Goal: Task Accomplishment & Management: Use online tool/utility

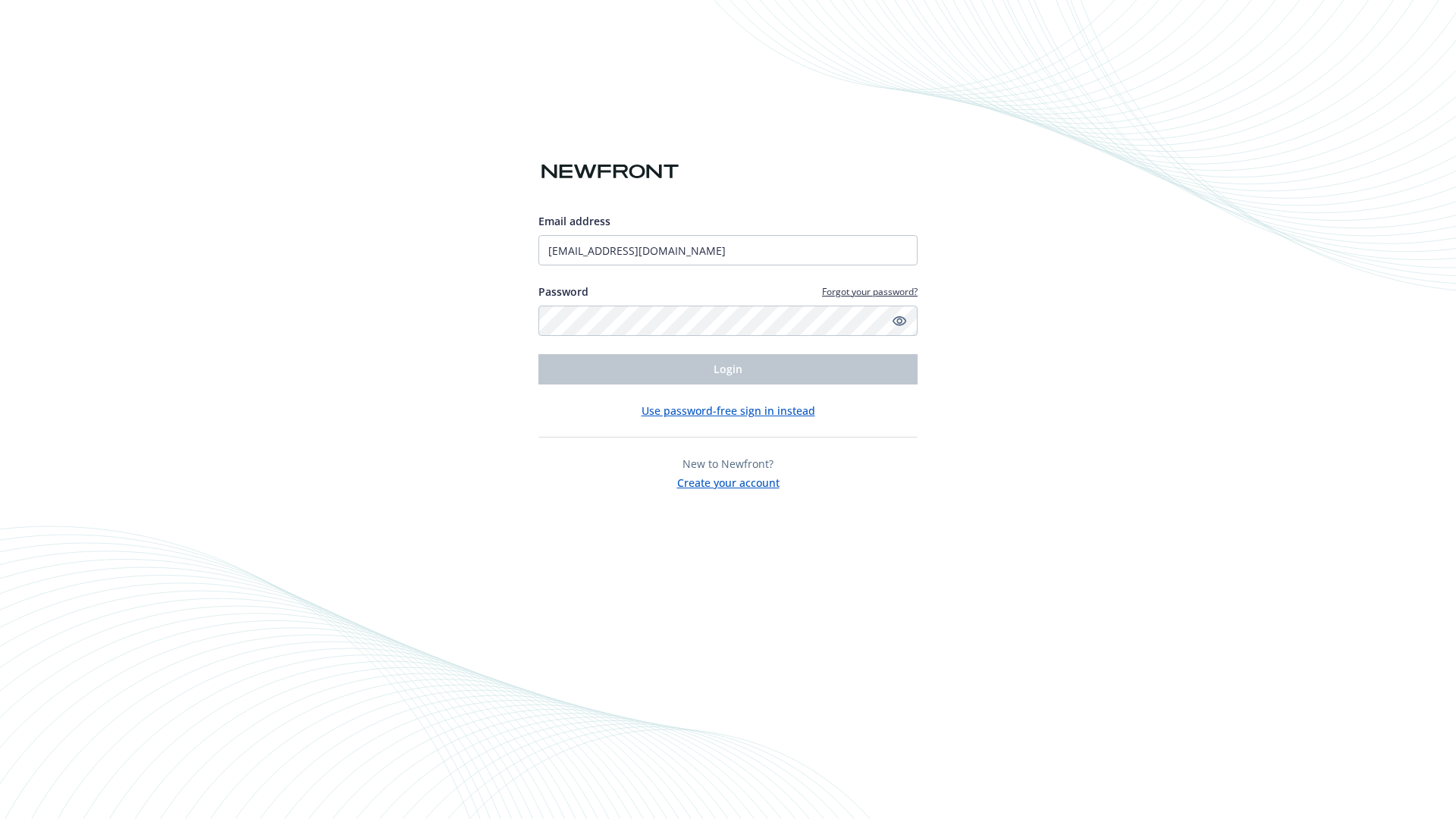
click at [728, 369] on span "Login" at bounding box center [728, 369] width 29 height 15
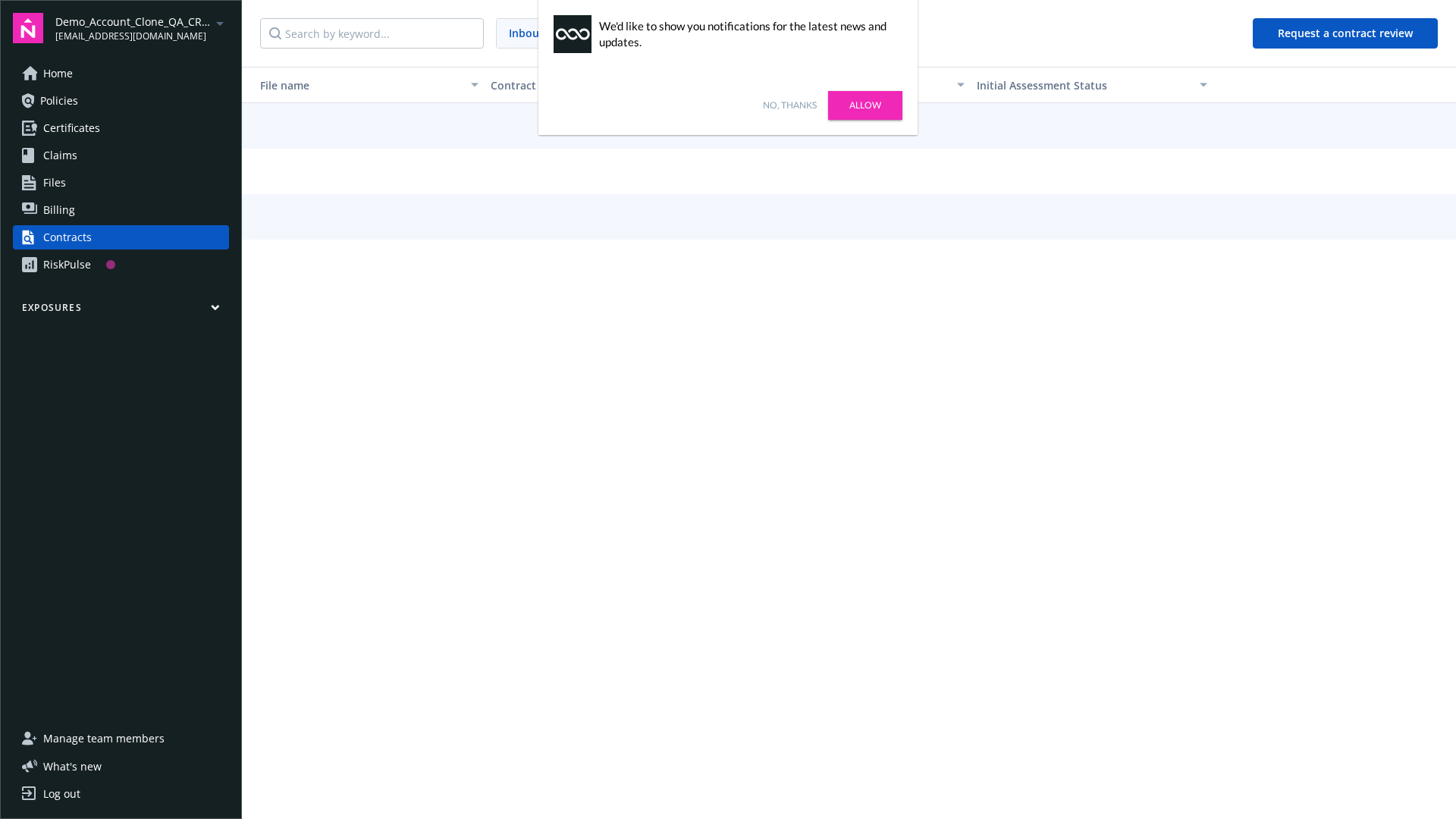
click at [789, 105] on link "No, thanks" at bounding box center [790, 105] width 54 height 14
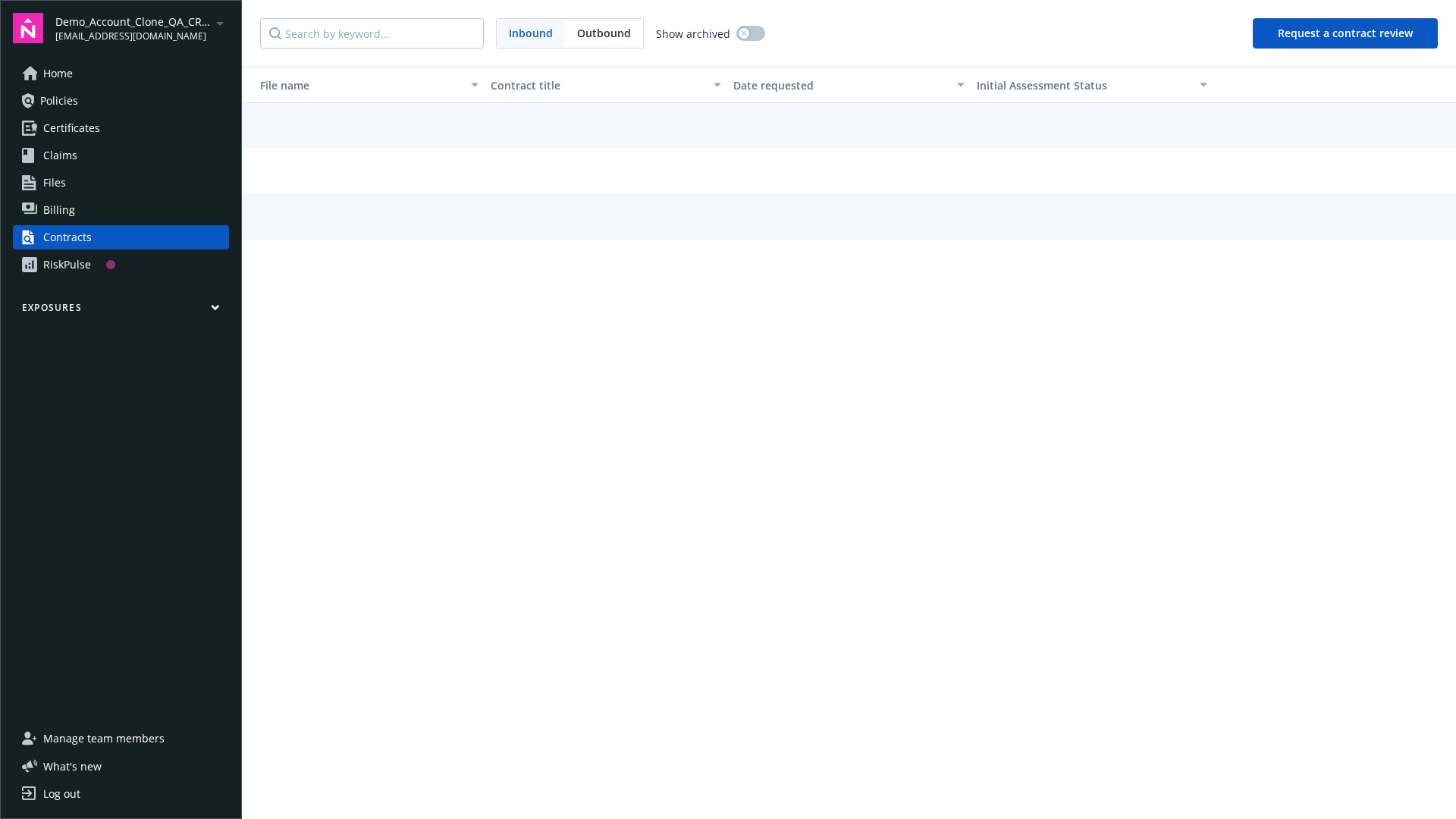
click at [1346, 33] on button "Request a contract review" at bounding box center [1345, 32] width 185 height 30
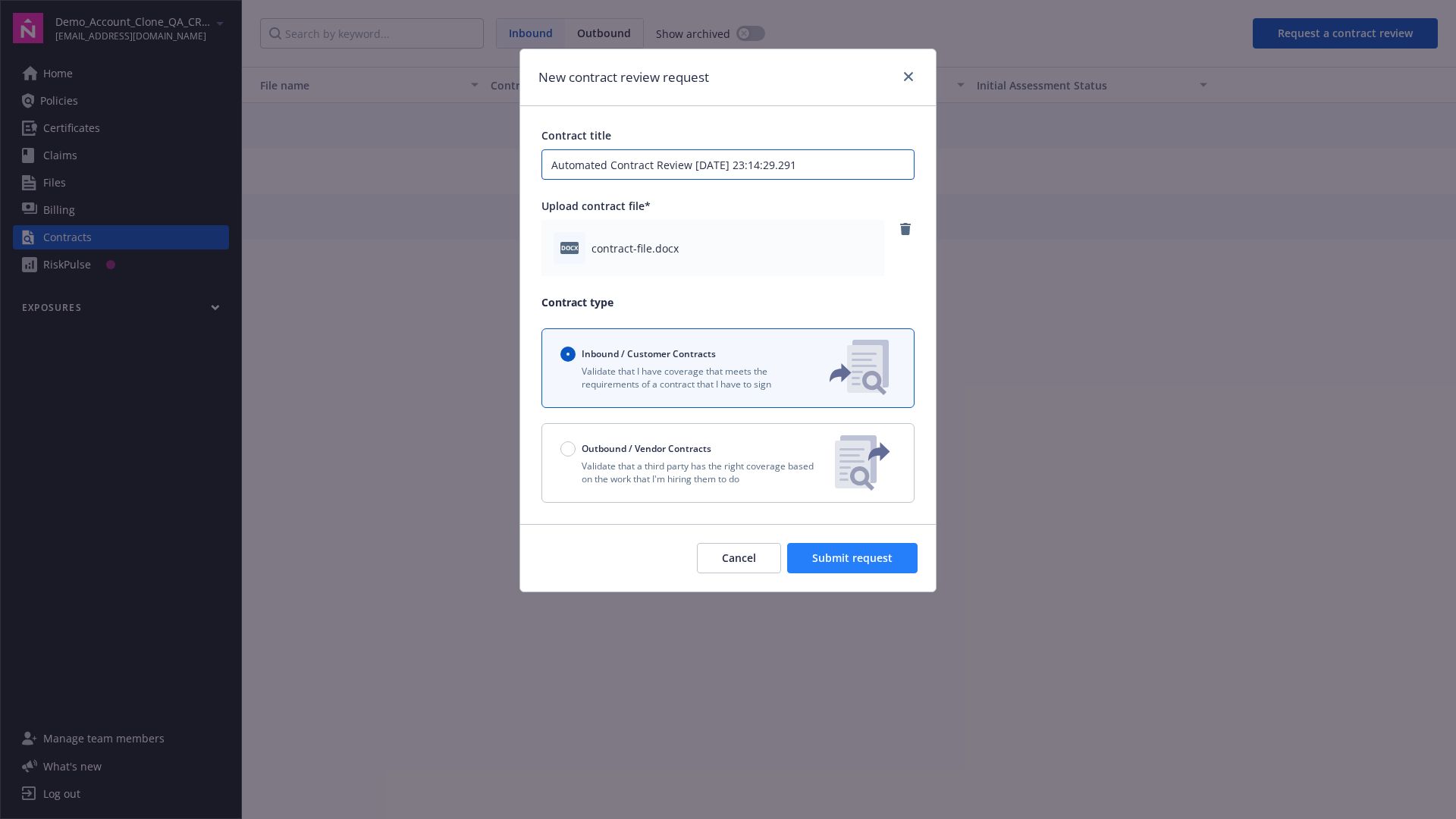
type input "Automated Contract Review [DATE] 23:14:29.291"
click at [853, 558] on span "Submit request" at bounding box center [852, 558] width 80 height 15
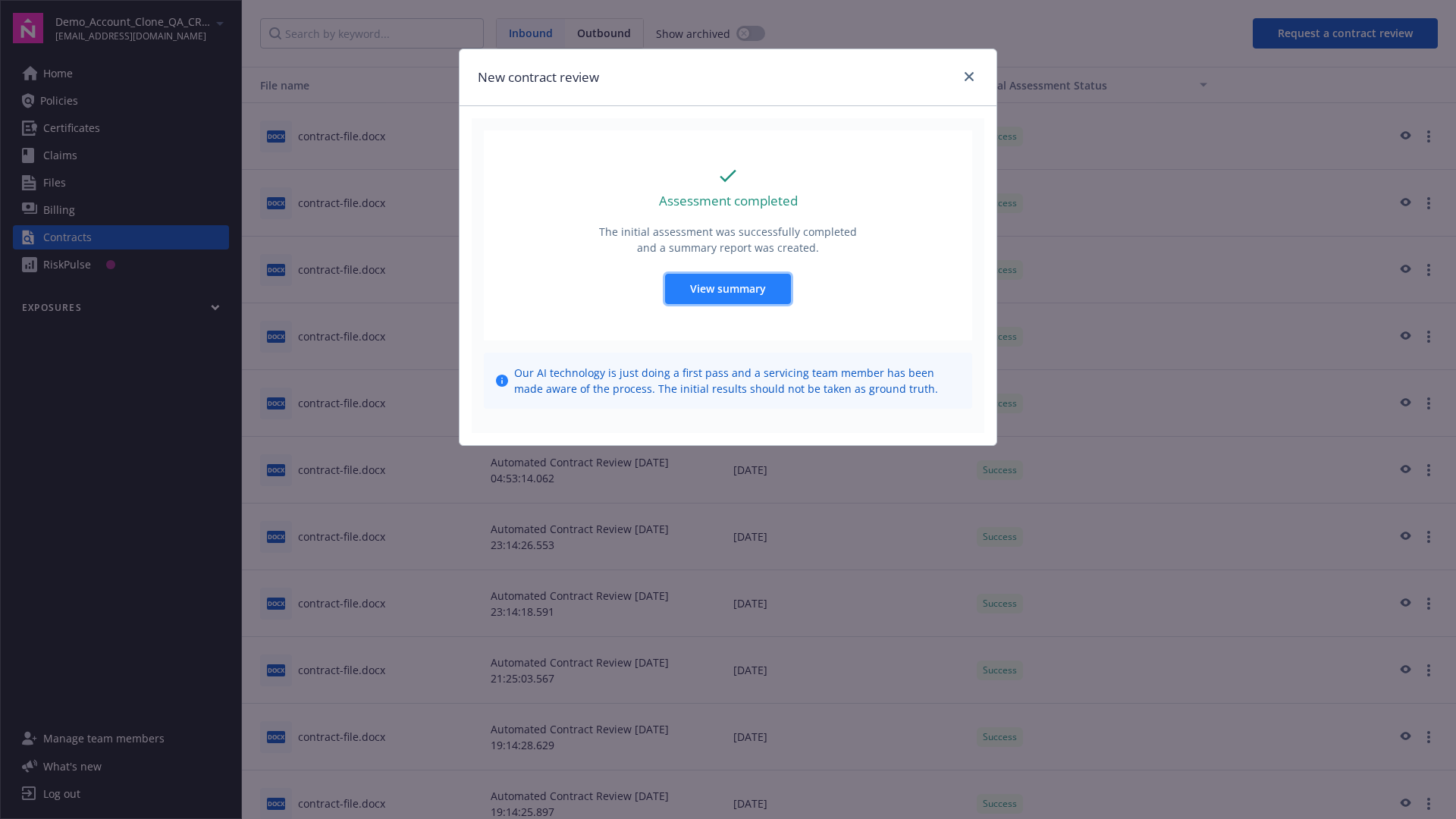
click at [728, 288] on span "View summary" at bounding box center [728, 289] width 76 height 15
